Goal: Navigation & Orientation: Find specific page/section

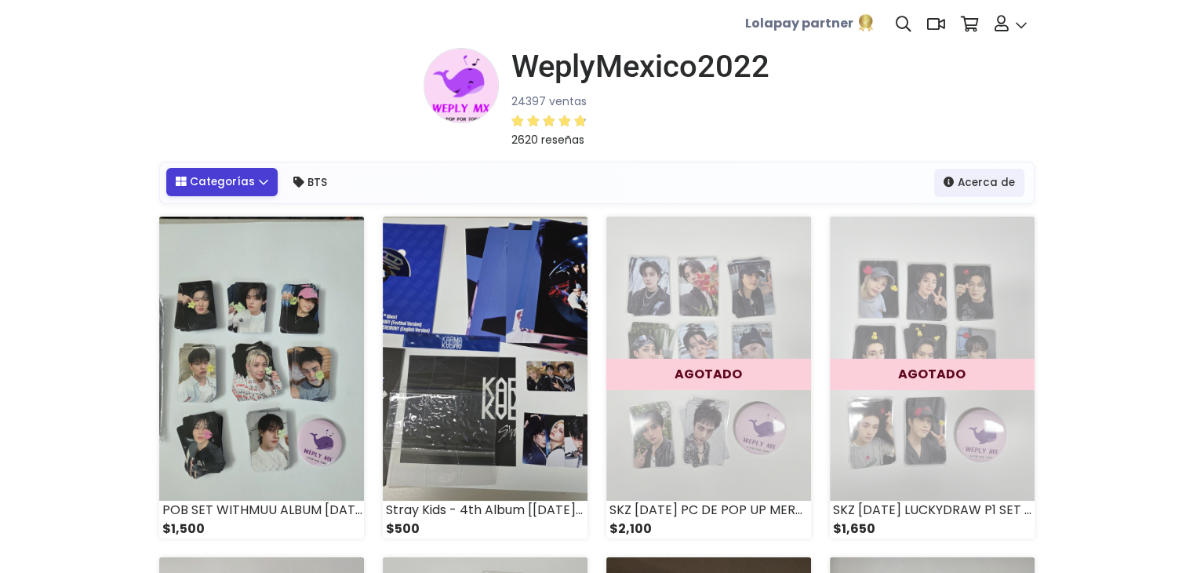
click at [241, 186] on link "Categorías" at bounding box center [222, 182] width 112 height 28
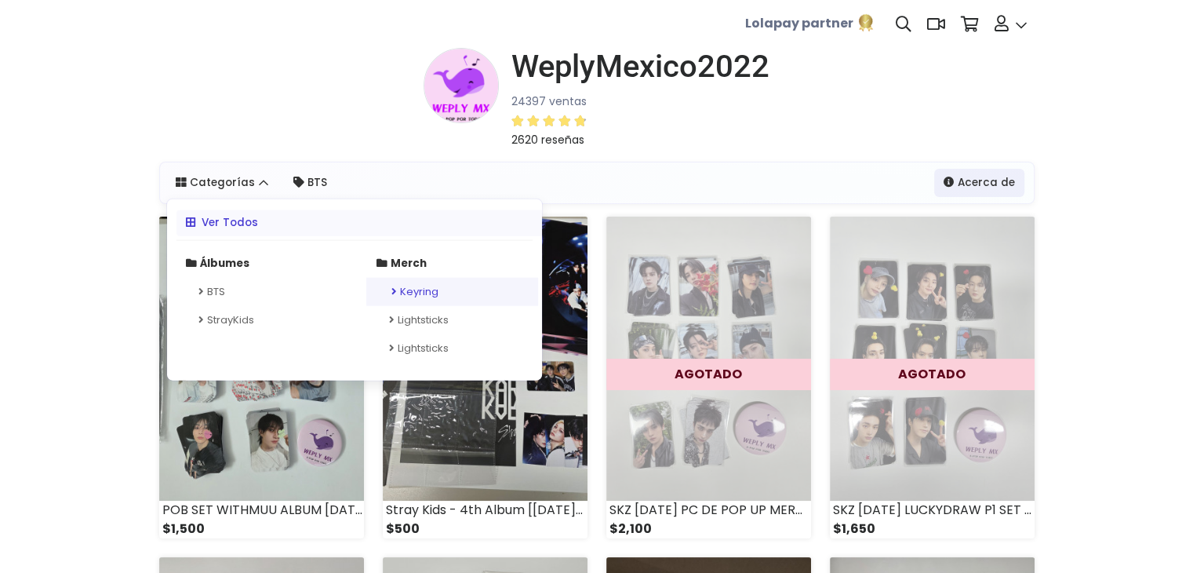
click at [433, 289] on link "Keyring" at bounding box center [452, 292] width 172 height 28
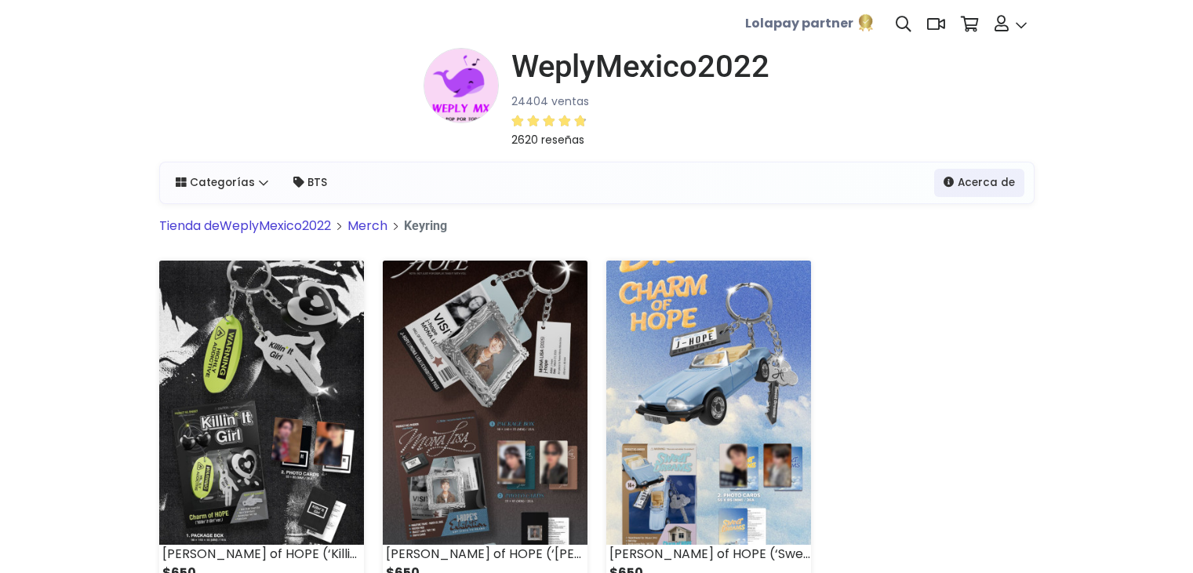
scroll to position [116, 0]
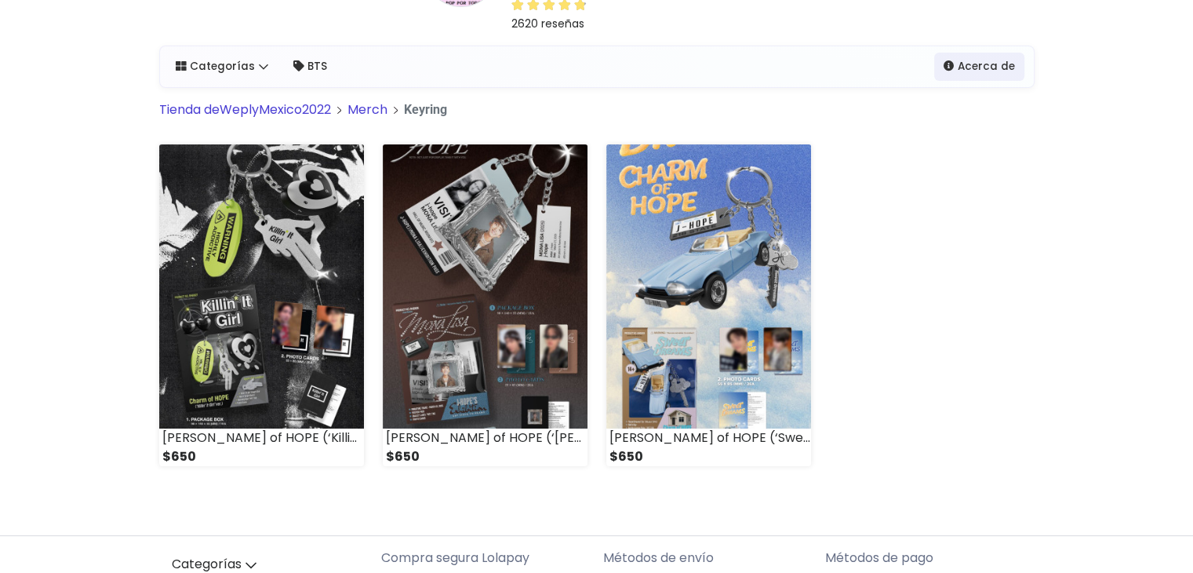
click at [1192, 214] on html "Dashboard Mi tienda" at bounding box center [596, 320] width 1193 height 873
click at [302, 111] on link "Tienda de WeplyMexico2022" at bounding box center [245, 109] width 172 height 18
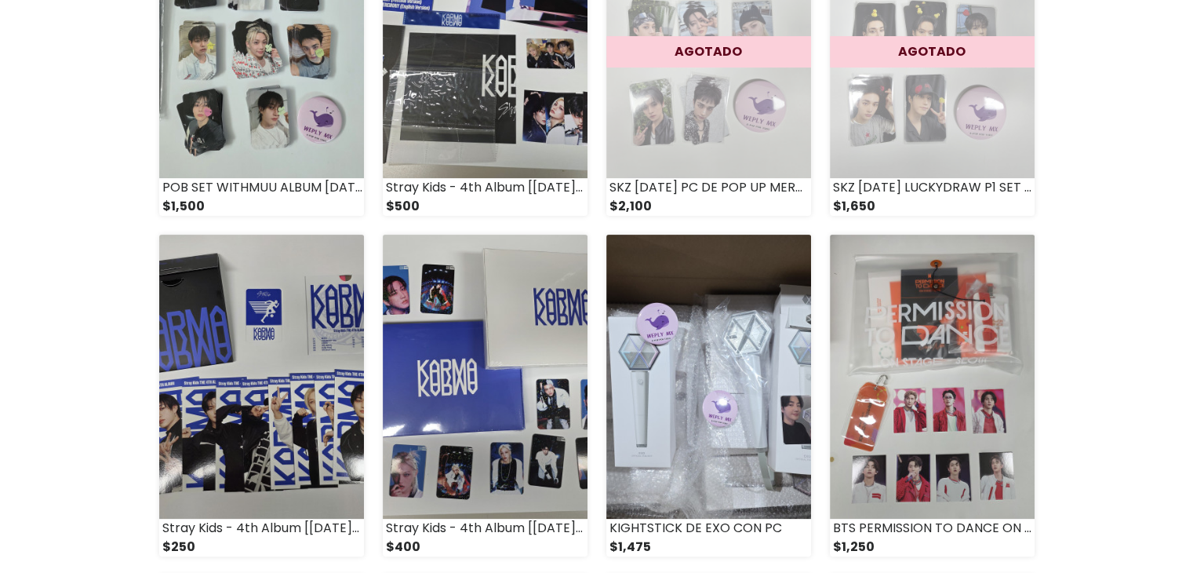
scroll to position [398, 0]
